Goal: Find specific page/section: Find specific page/section

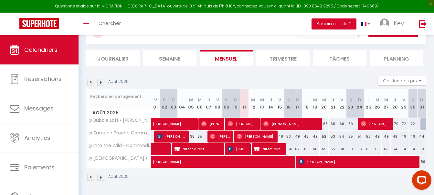
scroll to position [24, 0]
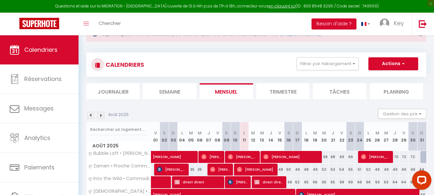
click at [327, 83] on ul "Journalier [GEOGRAPHIC_DATA] Mensuel Trimestre Tâches Planning" at bounding box center [256, 91] width 340 height 16
click at [309, 67] on button "Filtrer par hébergement" at bounding box center [328, 63] width 62 height 13
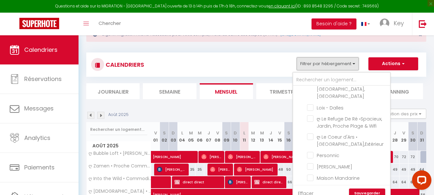
scroll to position [1679, 0]
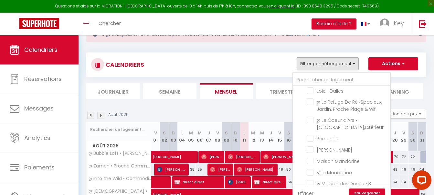
checkbox input "true"
checkbox input "false"
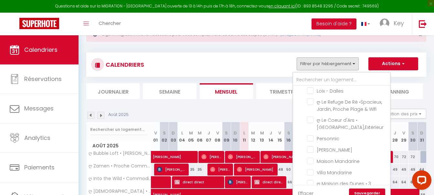
checkbox input "false"
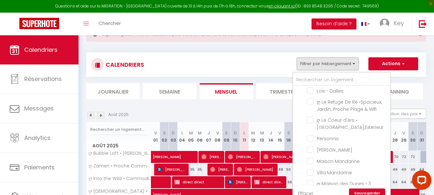
checkbox input "false"
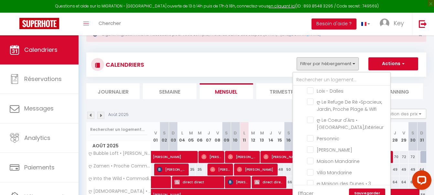
checkbox input "false"
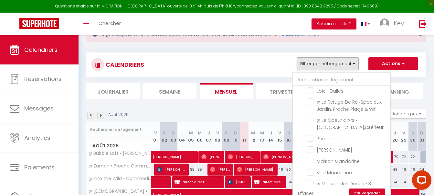
checkbox input "false"
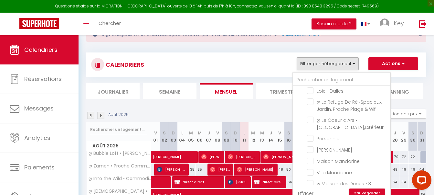
checkbox input "false"
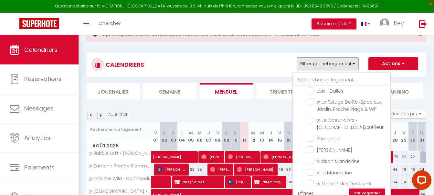
checkbox input "false"
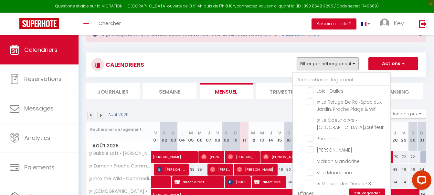
checkbox input "false"
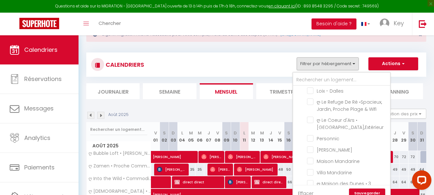
checkbox input "false"
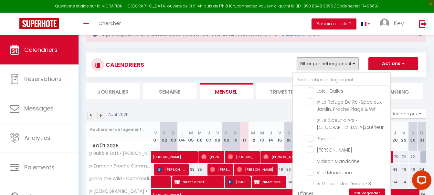
checkbox input "false"
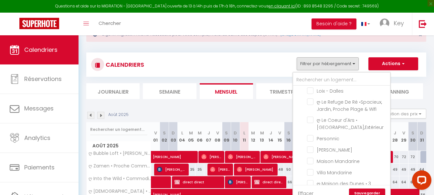
checkbox input "false"
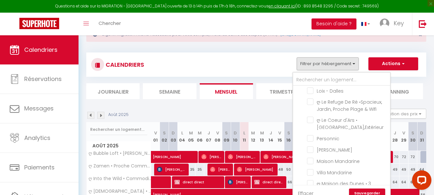
checkbox input "false"
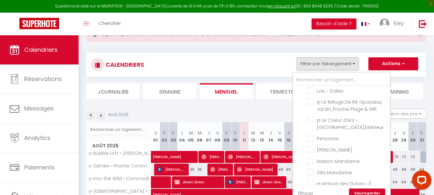
checkbox input "false"
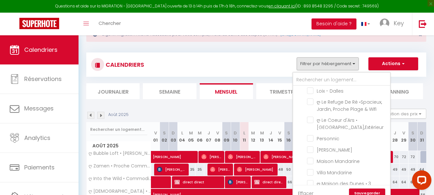
checkbox input "false"
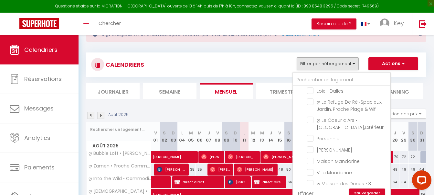
checkbox input "false"
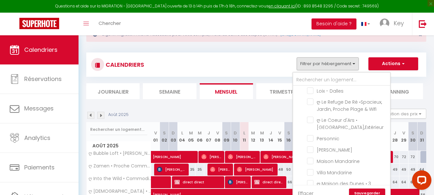
checkbox input "false"
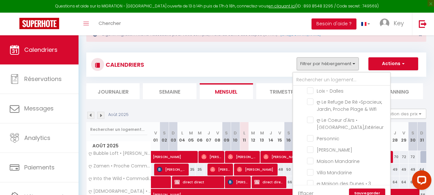
checkbox input "false"
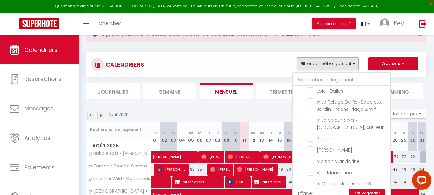
checkbox input "false"
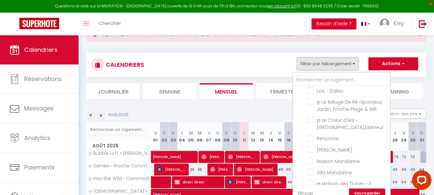
checkbox input "false"
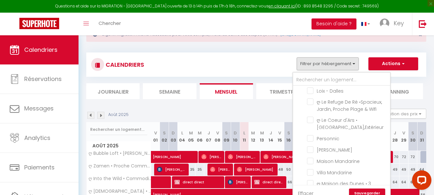
checkbox input "false"
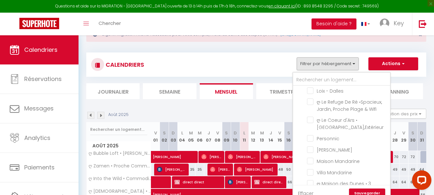
checkbox input "false"
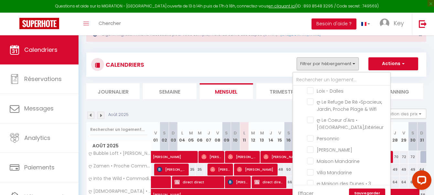
checkbox input "true"
checkbox input "false"
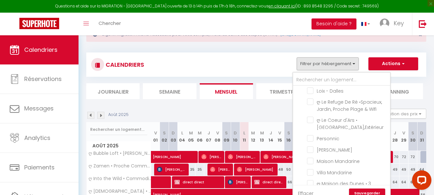
checkbox input "false"
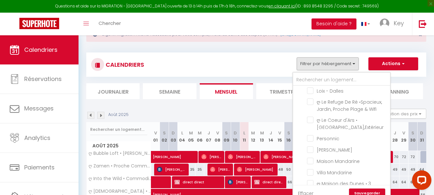
checkbox input "false"
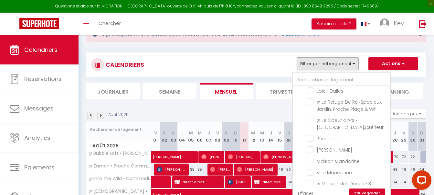
checkbox input "false"
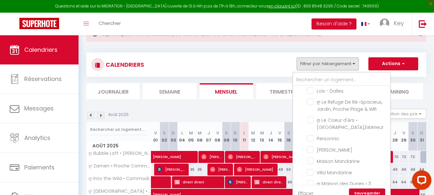
checkbox input "false"
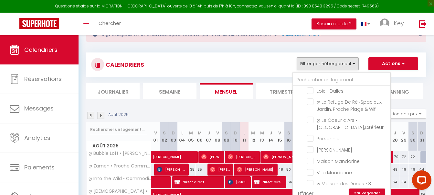
checkbox input "false"
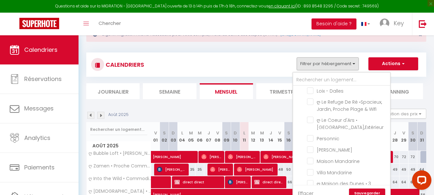
checkbox input "false"
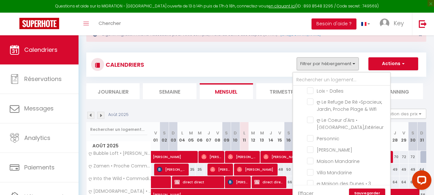
checkbox input "false"
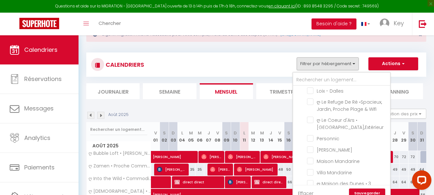
checkbox input "false"
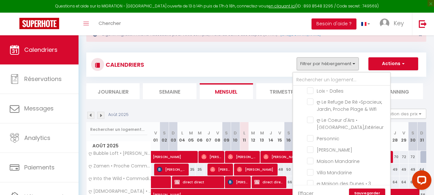
checkbox input "false"
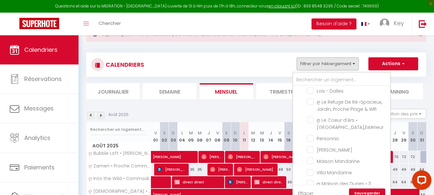
checkbox input "false"
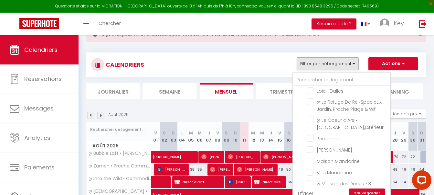
checkbox input "false"
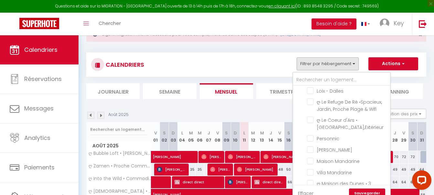
checkbox input "false"
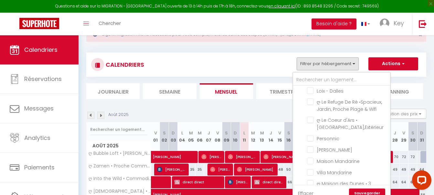
checkbox input "false"
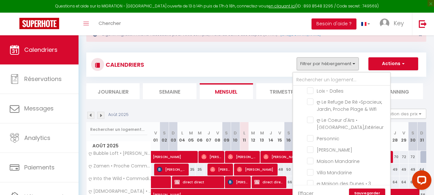
checkbox input "false"
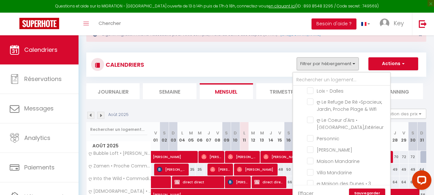
checkbox input "false"
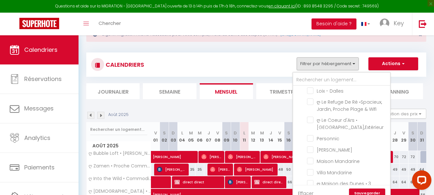
checkbox input "false"
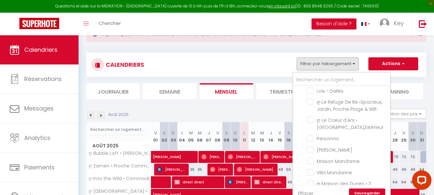
checkbox input "false"
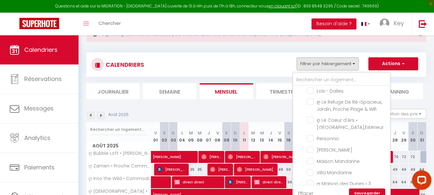
checkbox input "false"
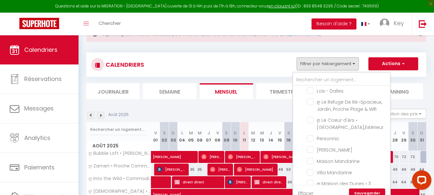
checkbox input "false"
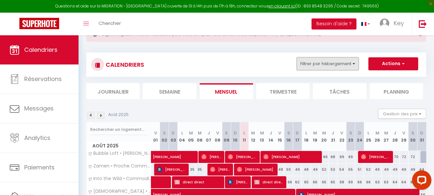
click at [317, 67] on button "Filtrer par hébergement" at bounding box center [328, 63] width 62 height 13
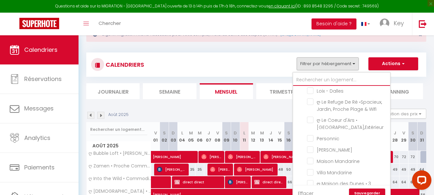
click at [335, 82] on input "text" at bounding box center [341, 80] width 97 height 12
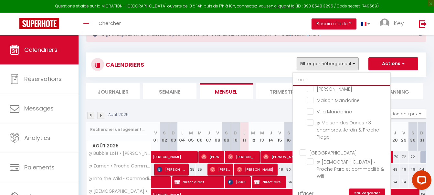
scroll to position [0, 0]
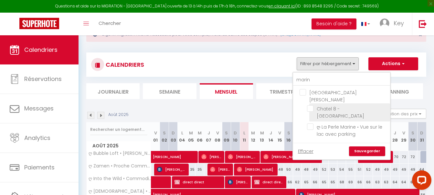
click at [312, 105] on input "Chatel 8 - [GEOGRAPHIC_DATA]" at bounding box center [347, 108] width 81 height 6
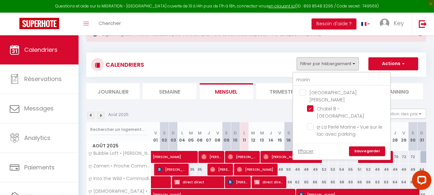
click at [361, 146] on link "Sauvegarder" at bounding box center [367, 151] width 36 height 10
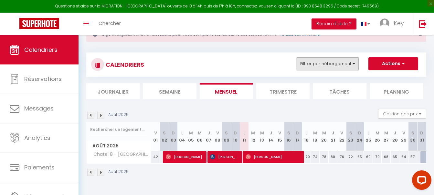
click at [321, 67] on button "Filtrer par hébergement" at bounding box center [328, 63] width 62 height 13
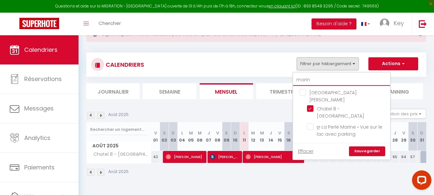
click at [327, 82] on input "marin" at bounding box center [341, 80] width 97 height 12
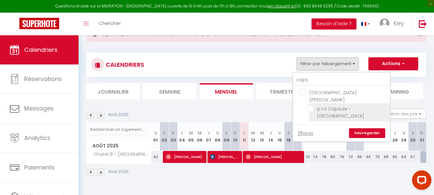
click at [314, 105] on input "ღ La Capsule • [GEOGRAPHIC_DATA]" at bounding box center [347, 108] width 81 height 6
